Goal: Task Accomplishment & Management: Use online tool/utility

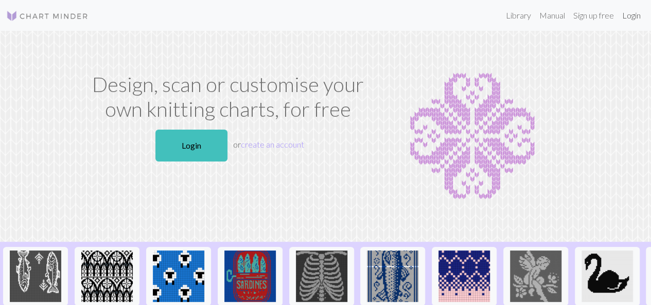
click at [626, 20] on link "Login" at bounding box center [631, 15] width 27 height 21
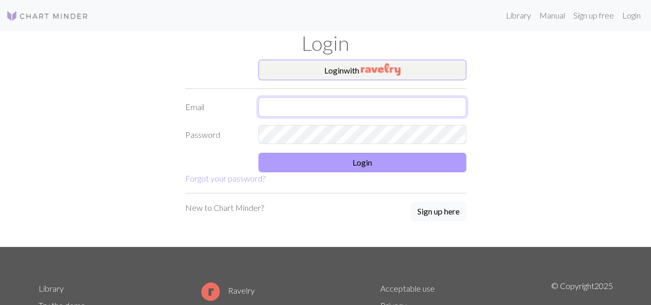
type input "[EMAIL_ADDRESS][DOMAIN_NAME]"
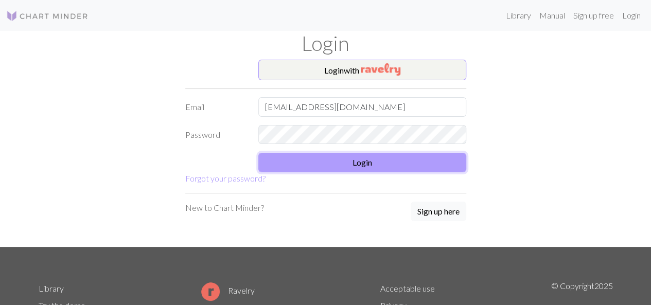
click at [400, 165] on button "Login" at bounding box center [362, 163] width 208 height 20
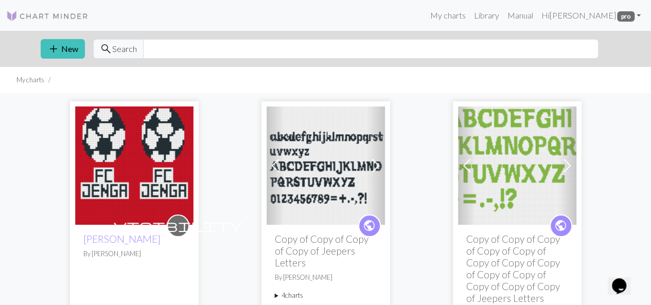
click at [121, 183] on img at bounding box center [134, 166] width 118 height 118
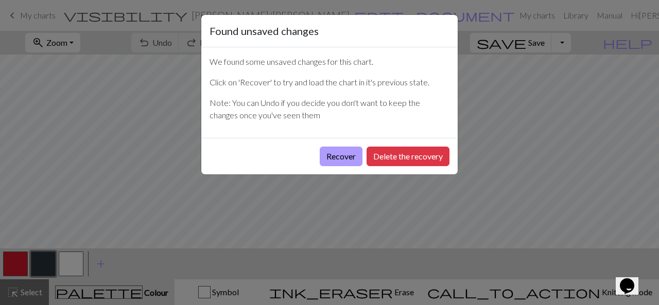
click at [347, 156] on button "Recover" at bounding box center [341, 157] width 43 height 20
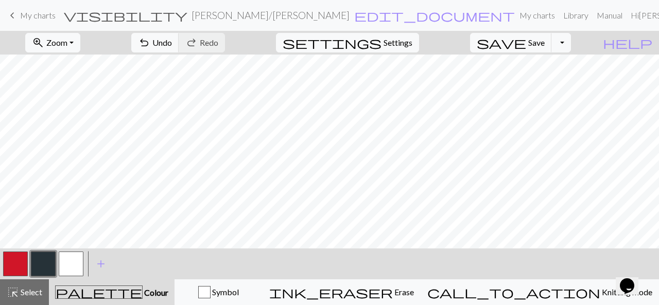
scroll to position [348, 0]
click at [80, 50] on button "zoom_in Zoom Zoom" at bounding box center [52, 43] width 55 height 20
click at [79, 126] on button "50%" at bounding box center [66, 123] width 81 height 16
